Goal: Complete application form

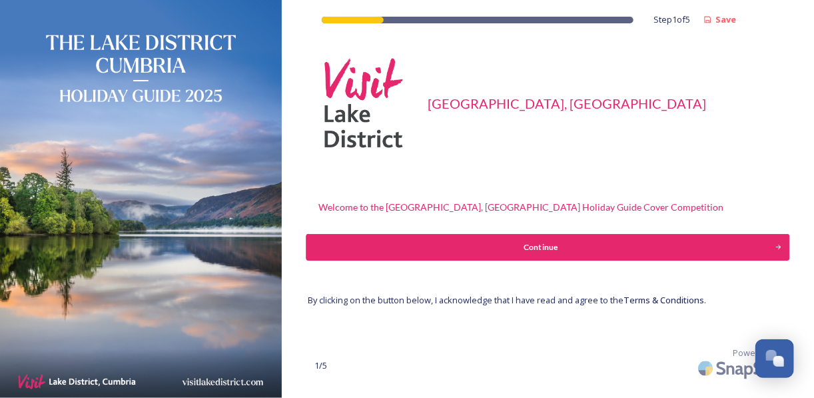
click at [546, 246] on div "Continue" at bounding box center [540, 247] width 454 height 12
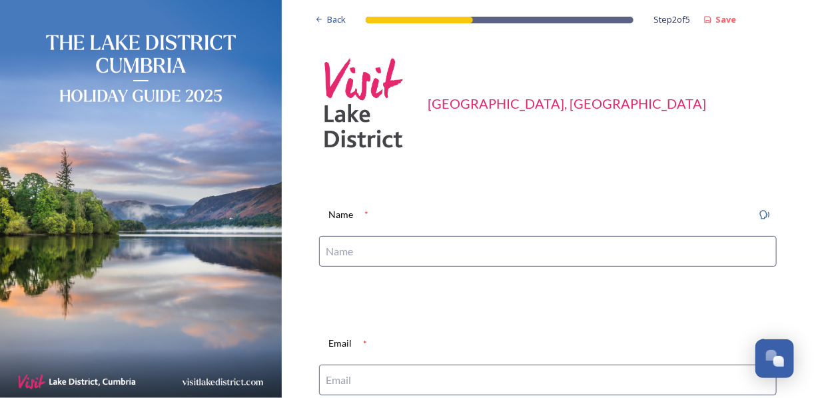
click at [530, 248] on input at bounding box center [548, 251] width 458 height 31
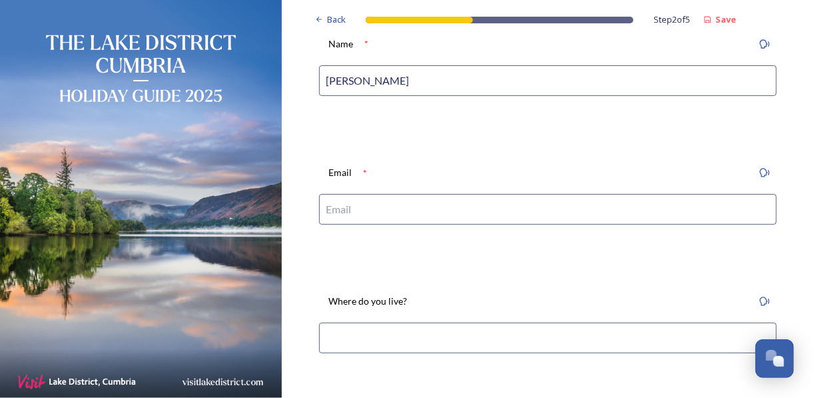
scroll to position [192, 0]
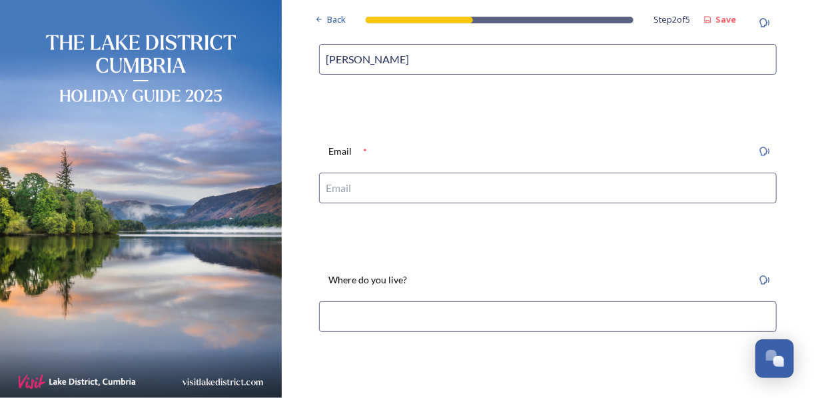
type input "[PERSON_NAME]"
click at [422, 189] on input at bounding box center [548, 188] width 458 height 31
type input "[EMAIL_ADDRESS][DOMAIN_NAME]"
click at [375, 316] on input at bounding box center [548, 316] width 458 height 31
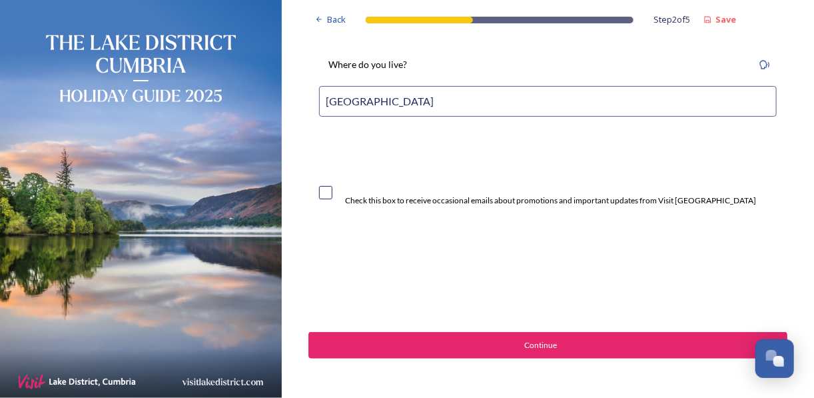
scroll to position [442, 0]
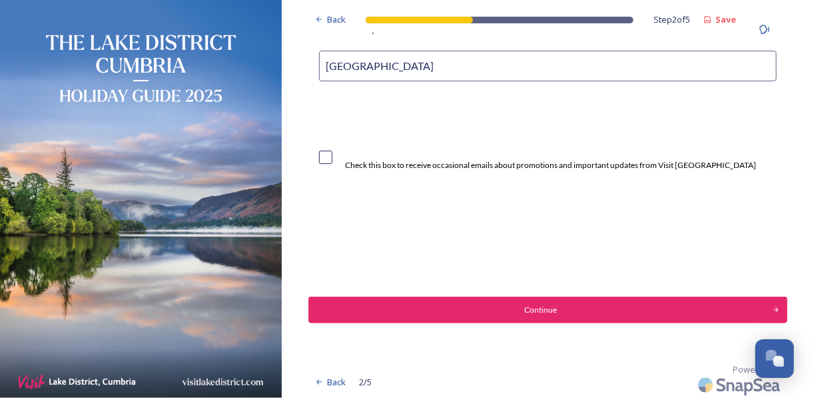
type input "[GEOGRAPHIC_DATA]"
click at [538, 304] on div "Continue" at bounding box center [540, 310] width 454 height 12
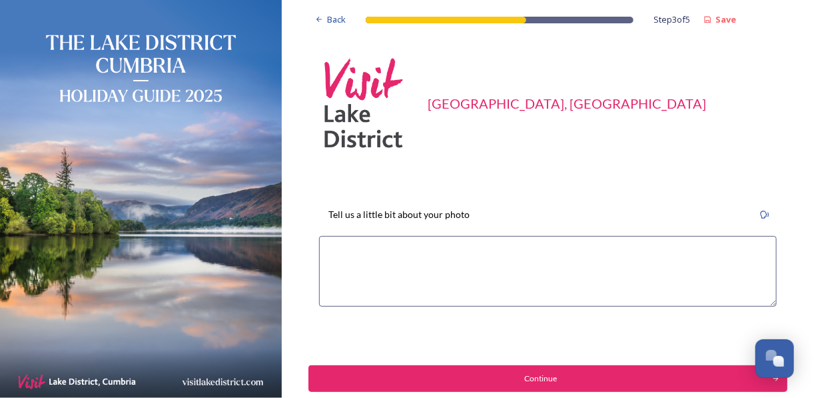
click at [376, 251] on textarea at bounding box center [548, 271] width 458 height 71
click at [554, 251] on textarea "After an early start, the uphill struggles to gain the ridge seemed endless." at bounding box center [548, 271] width 458 height 71
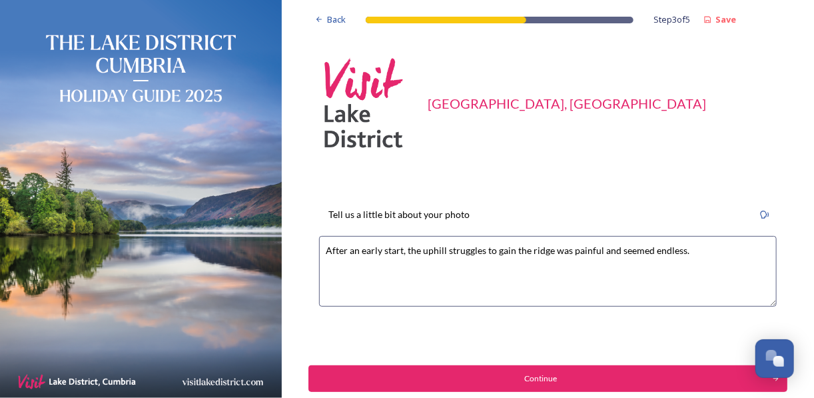
click at [715, 251] on textarea "After an early start, the uphill struggles to gain the ridge was painful and se…" at bounding box center [548, 271] width 458 height 71
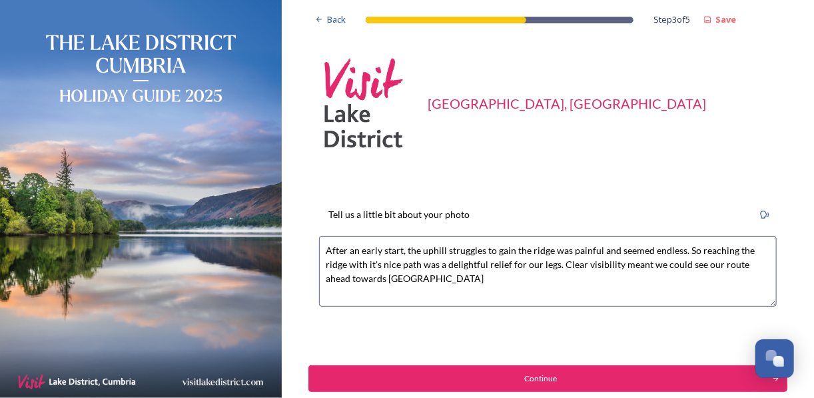
click at [568, 251] on textarea "After an early start, the uphill struggles to gain the ridge was painful and se…" at bounding box center [548, 271] width 458 height 71
click at [657, 254] on textarea "After an early start, the uphill struggles to gain the ridge were painful and s…" at bounding box center [548, 271] width 458 height 71
click at [451, 280] on textarea "After an early start, the uphill struggles to gain the ridge were painful and s…" at bounding box center [548, 271] width 458 height 71
type textarea "After an early start, the uphill struggles to gain the ridge were painful and s…"
click at [540, 378] on div "Continue" at bounding box center [540, 378] width 454 height 12
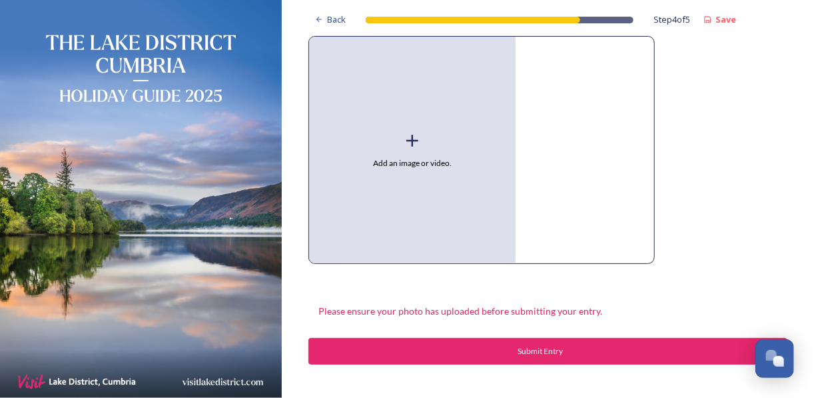
scroll to position [192, 0]
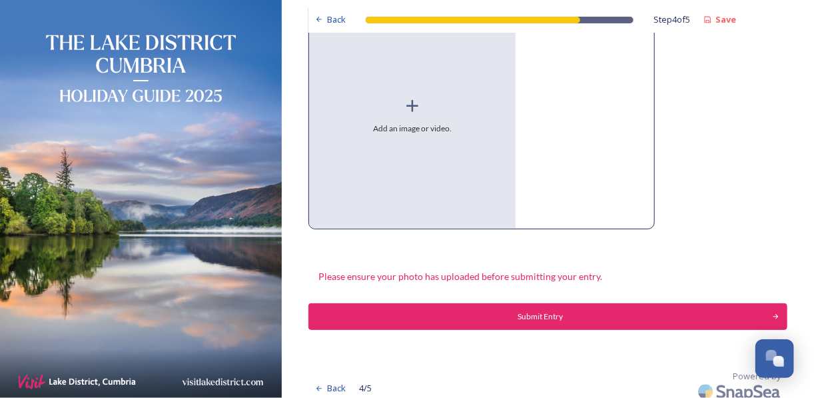
click at [412, 109] on icon at bounding box center [412, 106] width 12 height 12
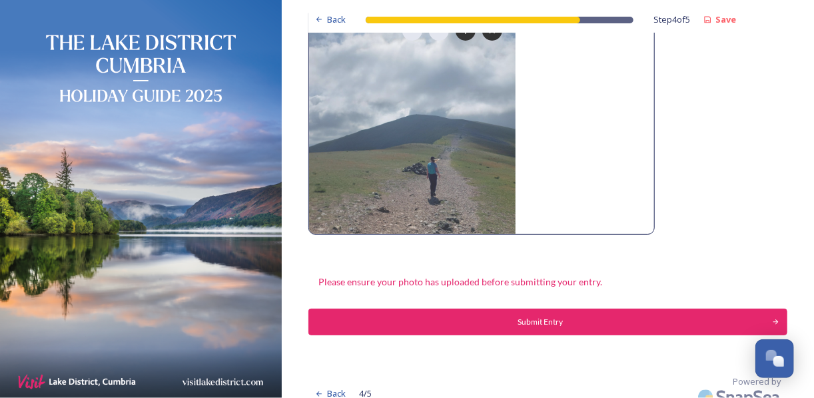
scroll to position [200, 0]
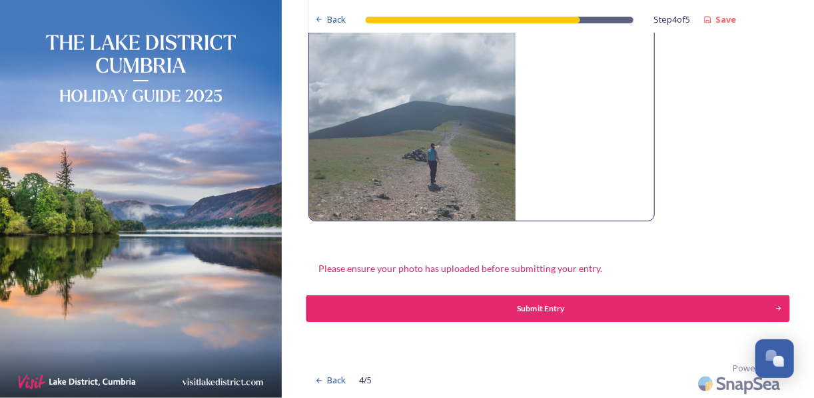
click at [536, 310] on div "Submit Entry" at bounding box center [540, 308] width 454 height 12
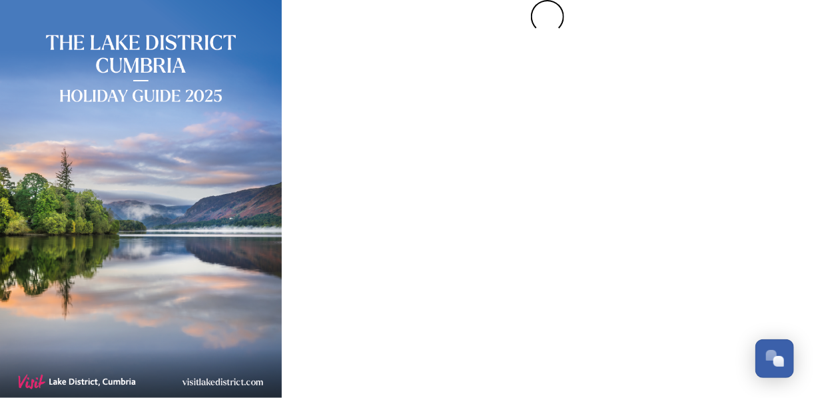
scroll to position [0, 0]
